Goal: Find contact information: Find contact information

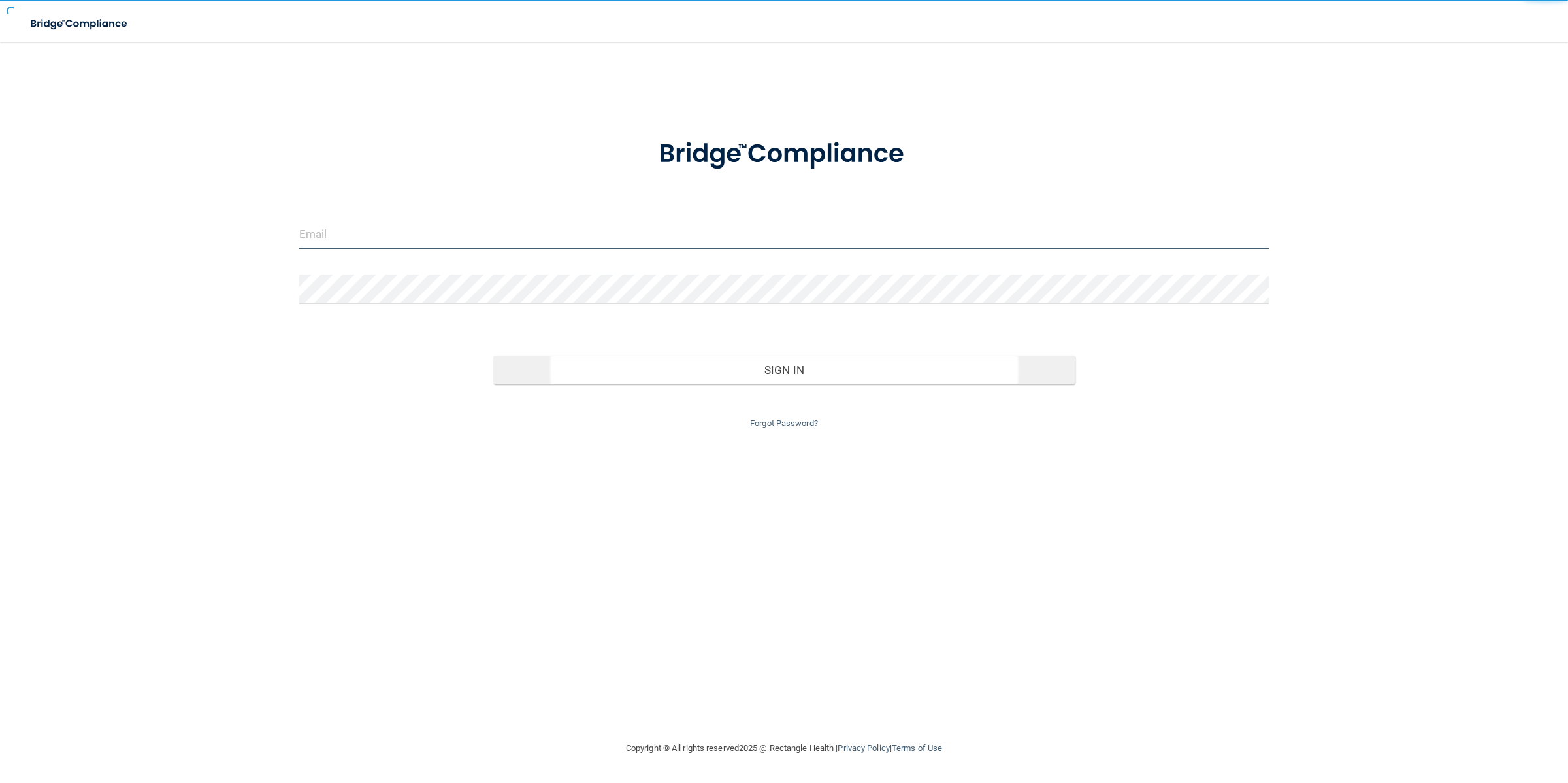
type input "LCorona@rectanglehealth.com"
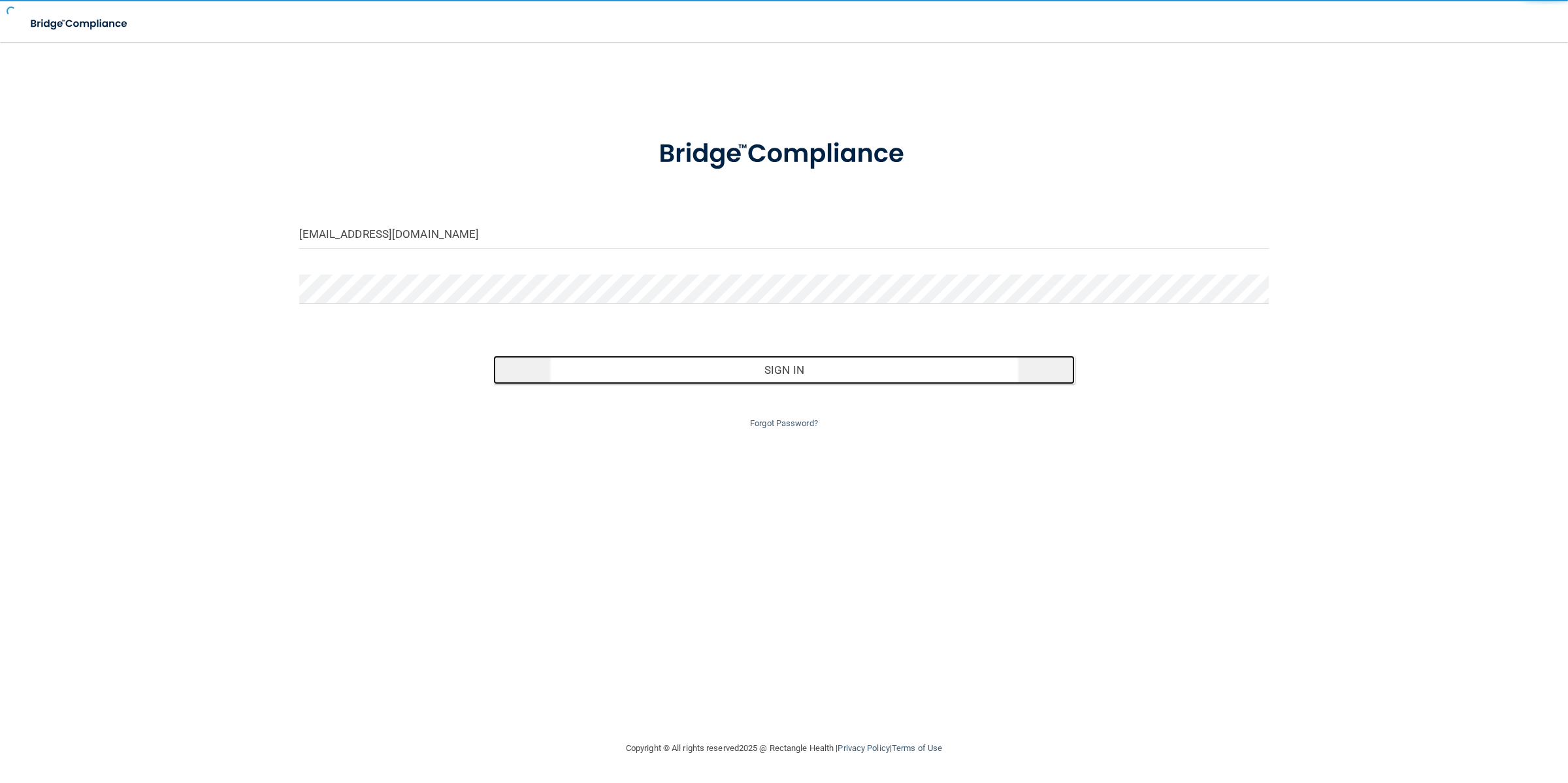
click at [705, 368] on button "Sign In" at bounding box center [784, 369] width 582 height 29
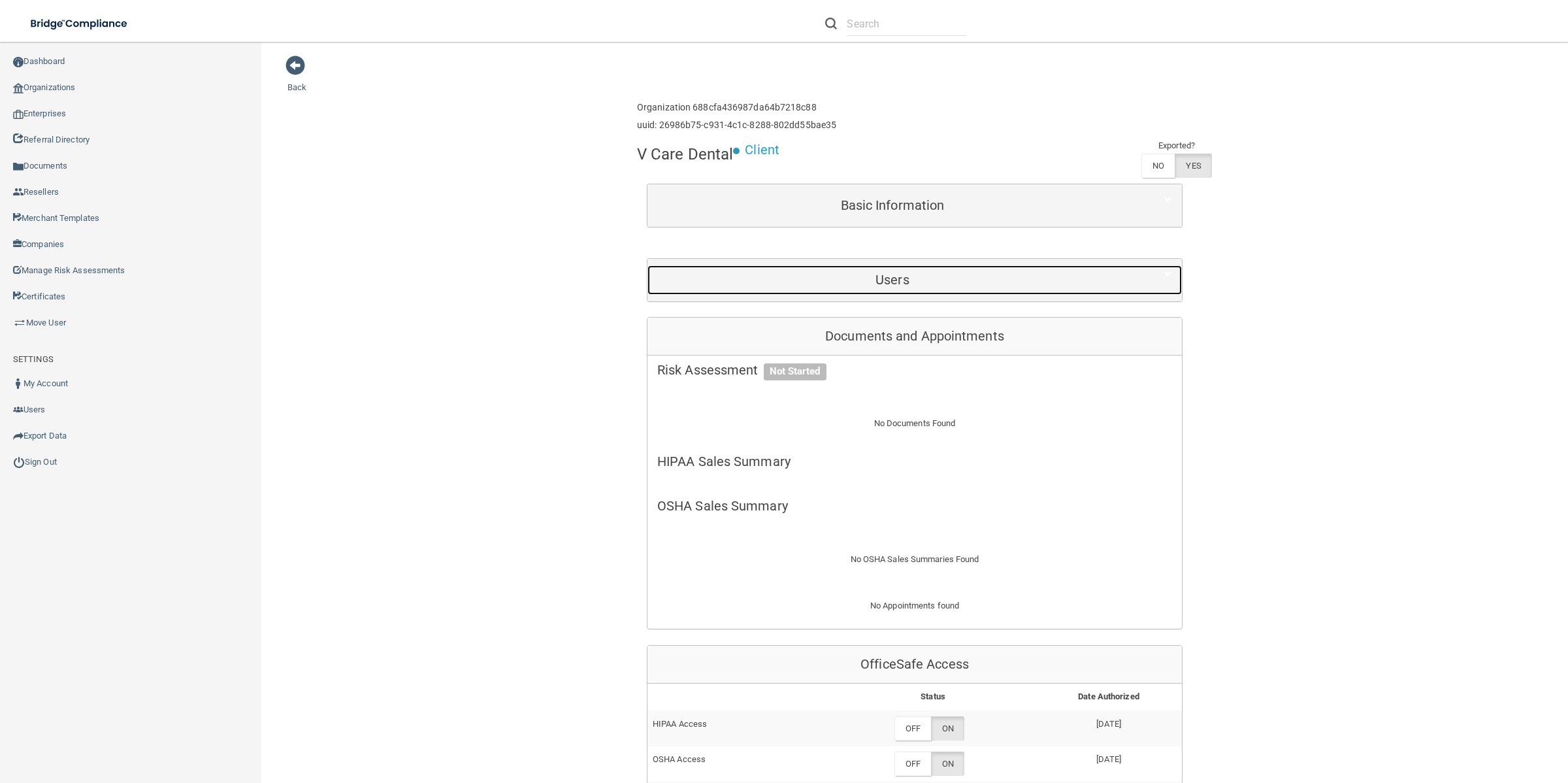
click at [978, 285] on h5 "Users" at bounding box center [892, 279] width 470 height 14
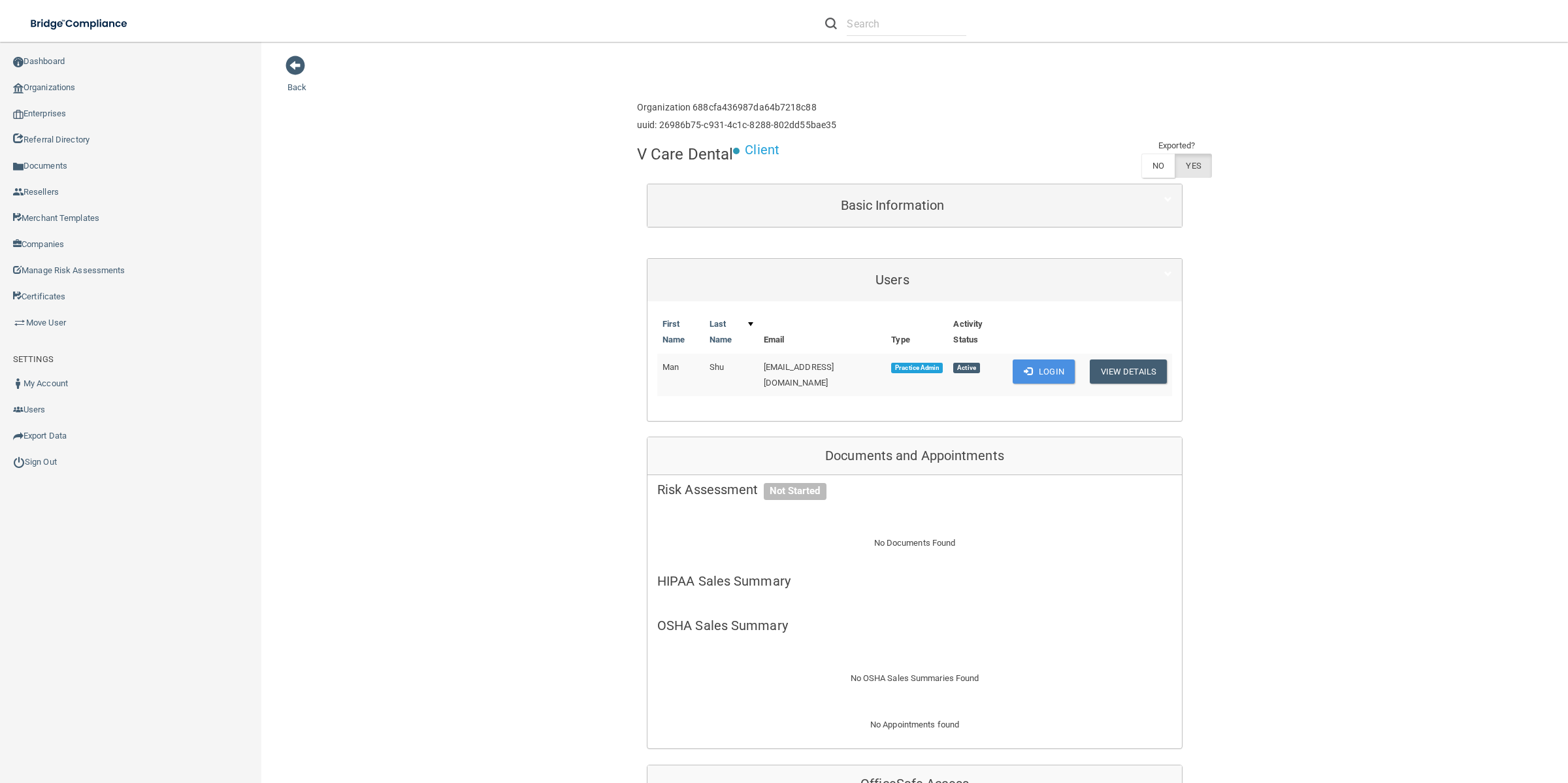
click at [793, 364] on span "[EMAIL_ADDRESS][DOMAIN_NAME]" at bounding box center [799, 374] width 71 height 25
copy td "[EMAIL_ADDRESS][DOMAIN_NAME]"
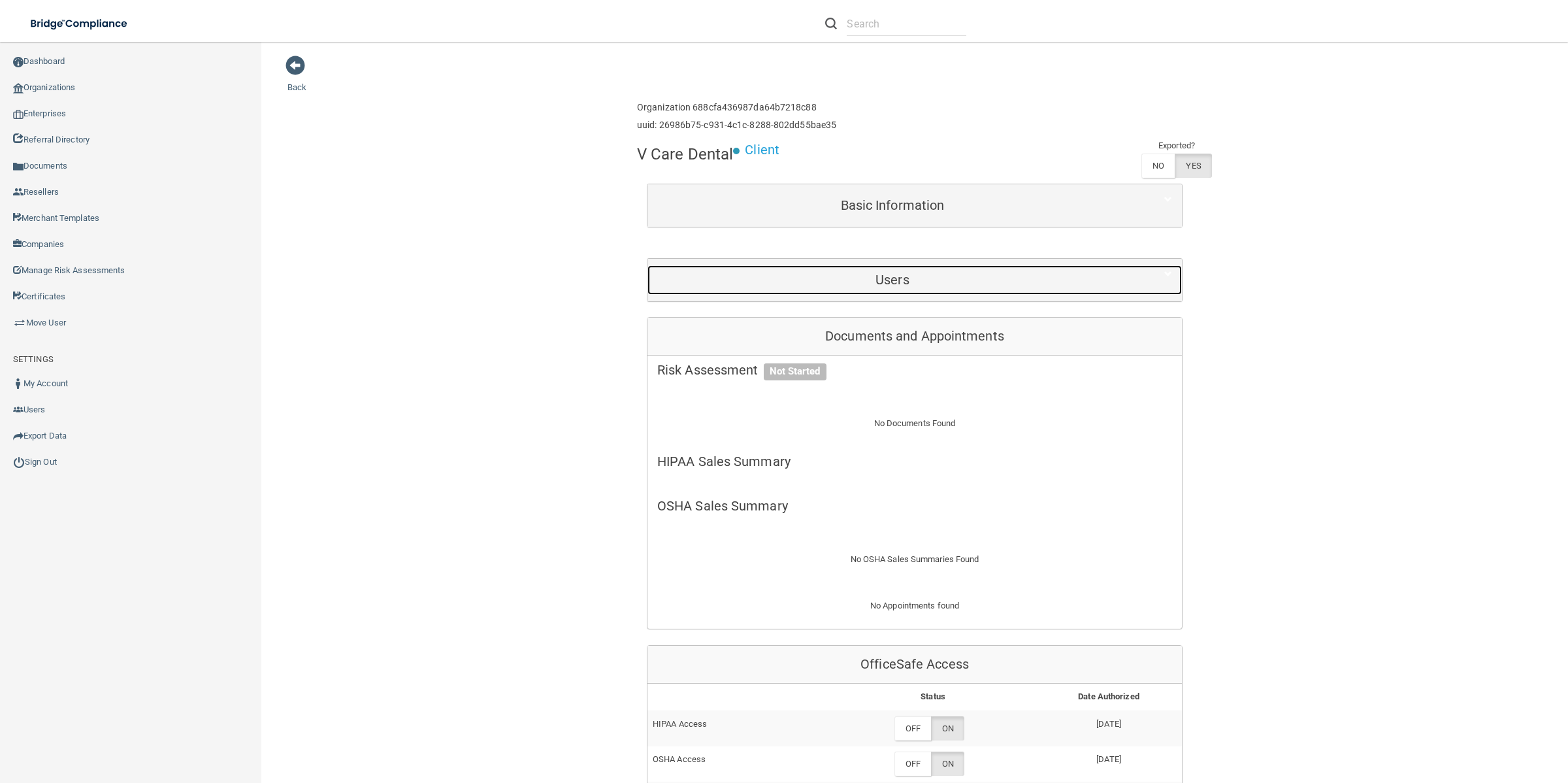
click at [924, 279] on h5 "Users" at bounding box center [892, 279] width 470 height 14
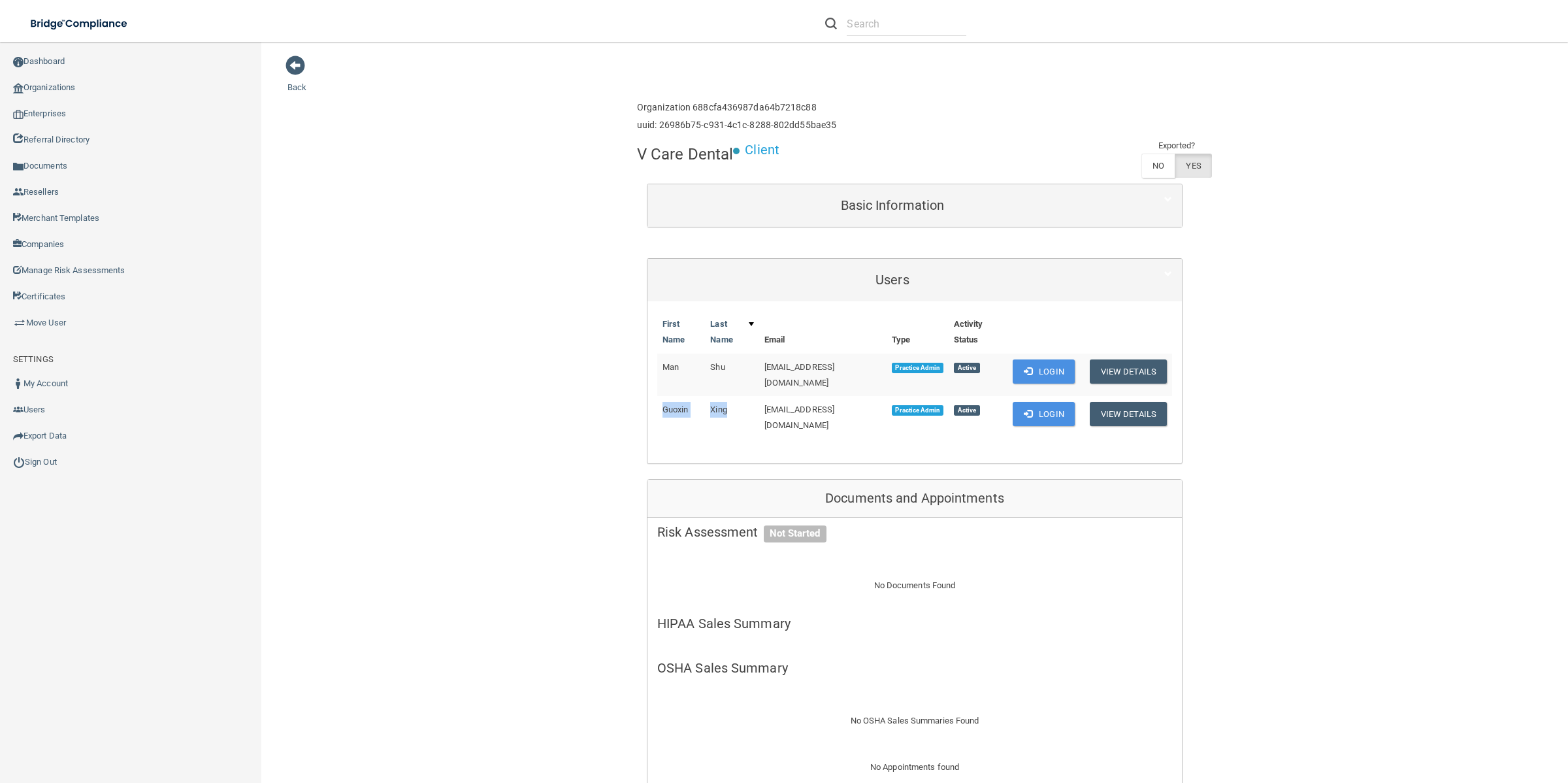
drag, startPoint x: 729, startPoint y: 406, endPoint x: 654, endPoint y: 409, distance: 75.1
click at [657, 409] on tr "Guoxin Xing giftfromheaven888@gmail.com Practice Admin Active Login View Details" at bounding box center [914, 417] width 515 height 42
copy tr "Guoxin Xing"
click at [819, 368] on span "[EMAIL_ADDRESS][DOMAIN_NAME]" at bounding box center [800, 374] width 71 height 25
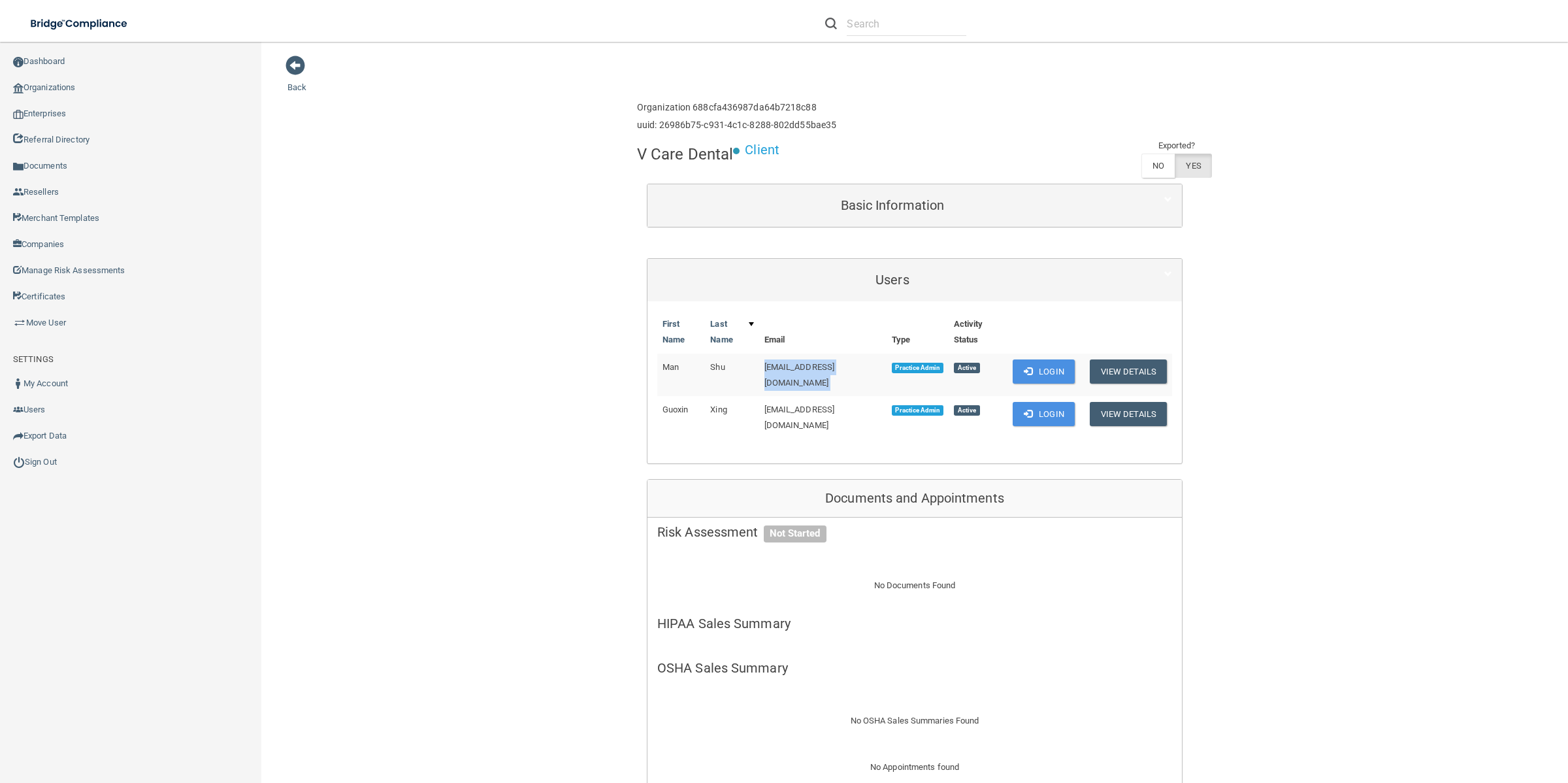
click at [819, 368] on span "[EMAIL_ADDRESS][DOMAIN_NAME]" at bounding box center [800, 374] width 71 height 25
copy td "[EMAIL_ADDRESS][DOMAIN_NAME]"
